Goal: Navigation & Orientation: Find specific page/section

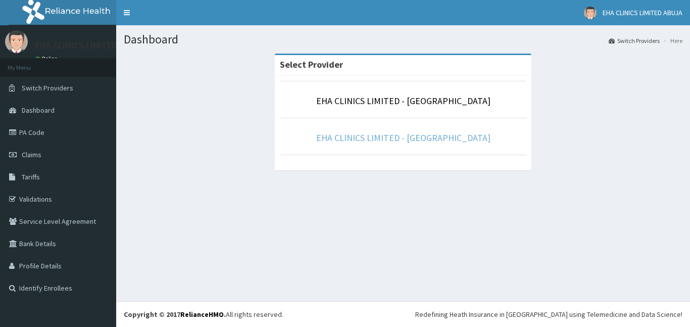
click at [369, 137] on link "EHA CLINICS LIMITED - [GEOGRAPHIC_DATA]" at bounding box center [403, 138] width 174 height 12
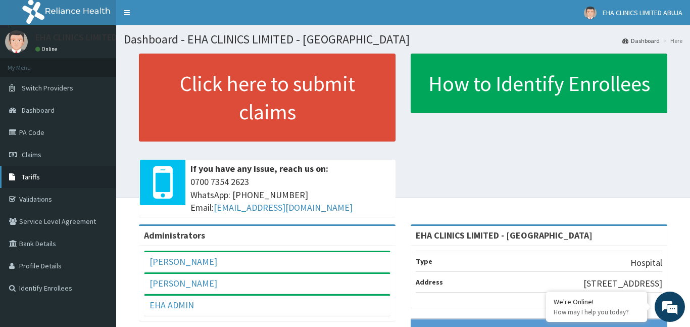
click at [39, 173] on span "Tariffs" at bounding box center [31, 176] width 18 height 9
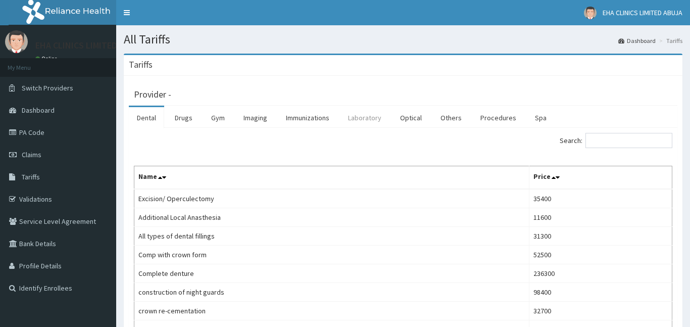
click at [363, 118] on link "Laboratory" at bounding box center [365, 117] width 50 height 21
